Goal: Find specific page/section: Find specific page/section

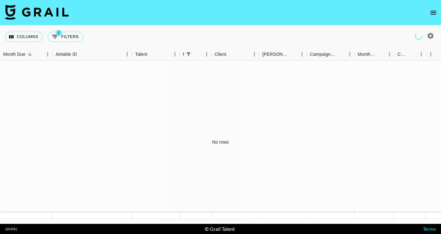
click at [433, 13] on icon "open drawer" at bounding box center [433, 13] width 8 height 8
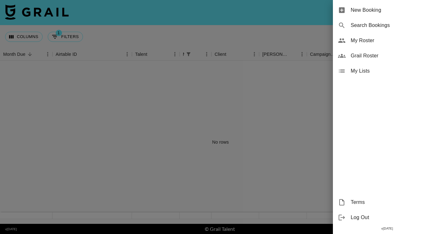
click at [380, 39] on span "My Roster" at bounding box center [392, 41] width 85 height 8
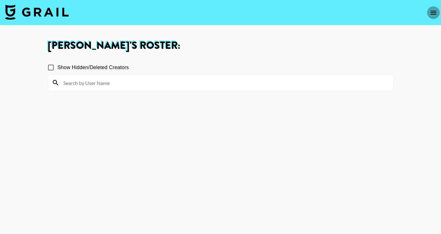
click at [435, 10] on icon "open drawer" at bounding box center [433, 13] width 8 height 8
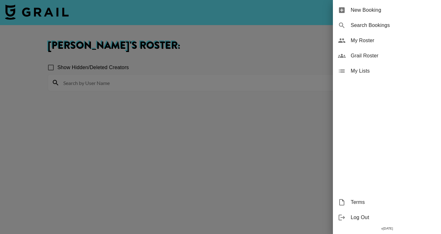
click at [369, 55] on span "Grail Roster" at bounding box center [392, 56] width 85 height 8
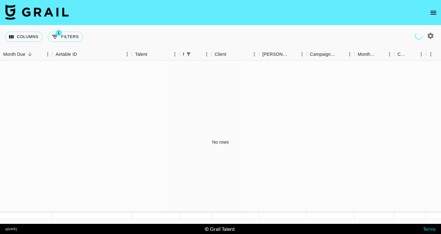
click at [436, 13] on icon "open drawer" at bounding box center [433, 13] width 8 height 8
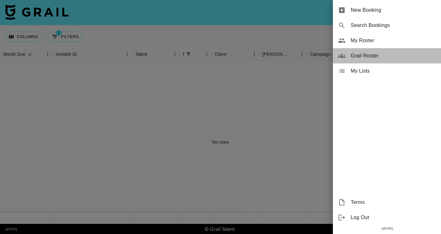
click at [371, 56] on span "Grail Roster" at bounding box center [392, 56] width 85 height 8
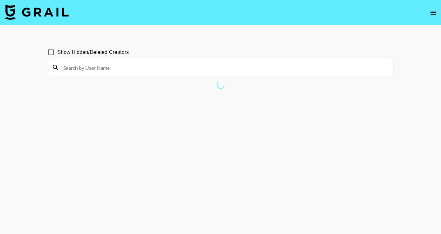
click at [150, 79] on section "Show Hidden/Deleted Creators" at bounding box center [221, 133] width 346 height 184
click at [142, 70] on input at bounding box center [224, 68] width 330 height 10
click at [434, 13] on icon "open drawer" at bounding box center [433, 13] width 8 height 8
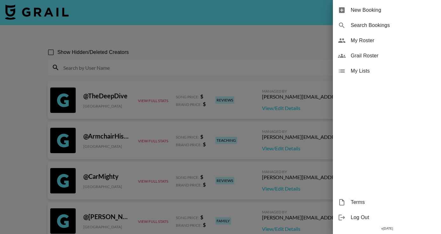
click at [327, 28] on div at bounding box center [220, 117] width 441 height 234
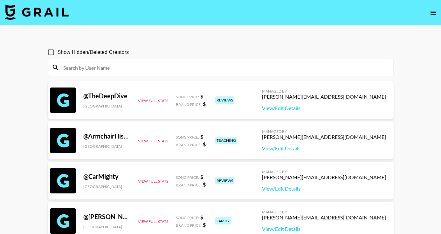
scroll to position [49, 0]
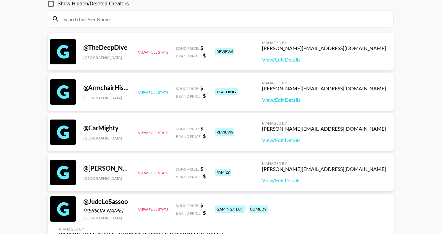
click at [155, 91] on button "View Full Stats" at bounding box center [153, 92] width 30 height 5
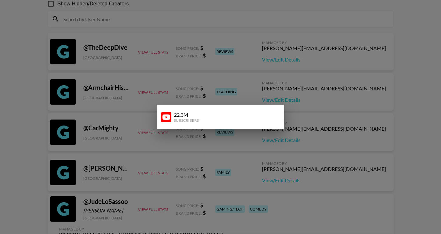
click at [155, 93] on div at bounding box center [220, 117] width 441 height 234
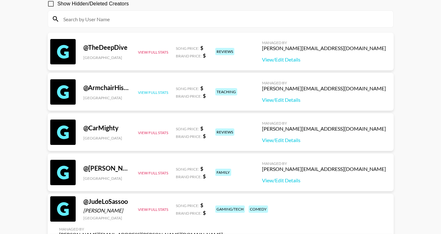
scroll to position [0, 0]
